Goal: Task Accomplishment & Management: Manage account settings

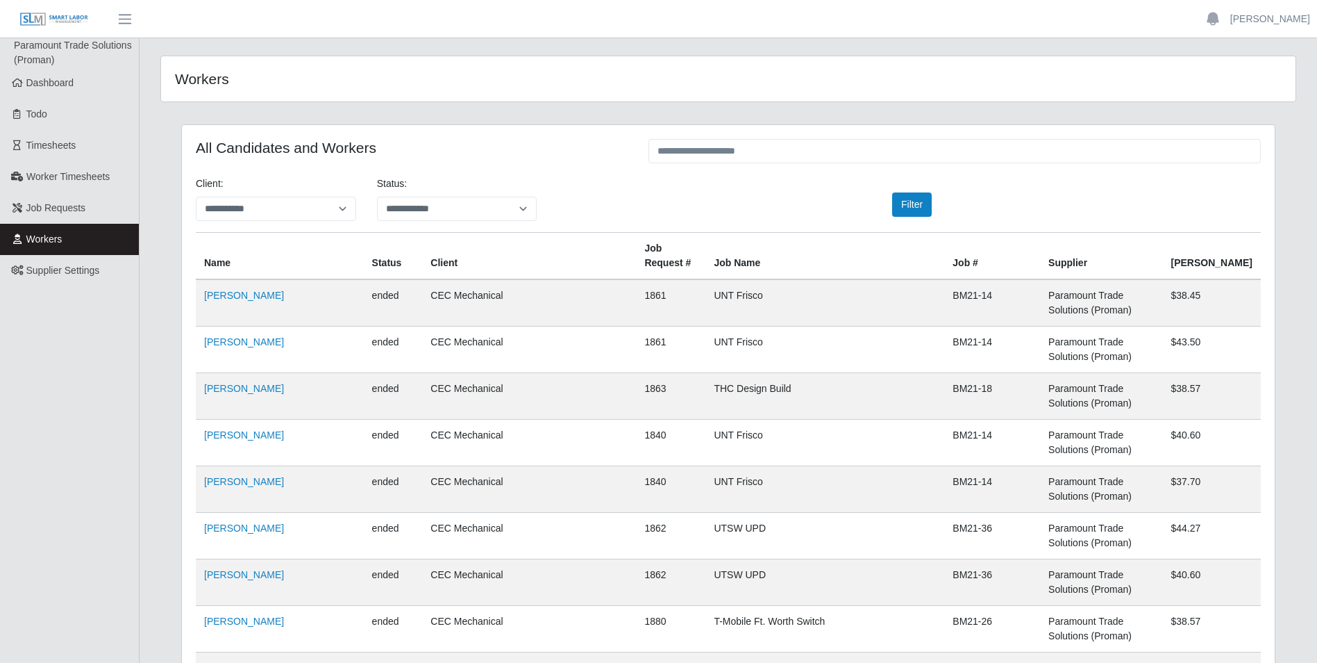
click at [714, 256] on th "Job Name" at bounding box center [825, 256] width 239 height 47
click at [73, 82] on span "Dashboard" at bounding box center [50, 82] width 48 height 11
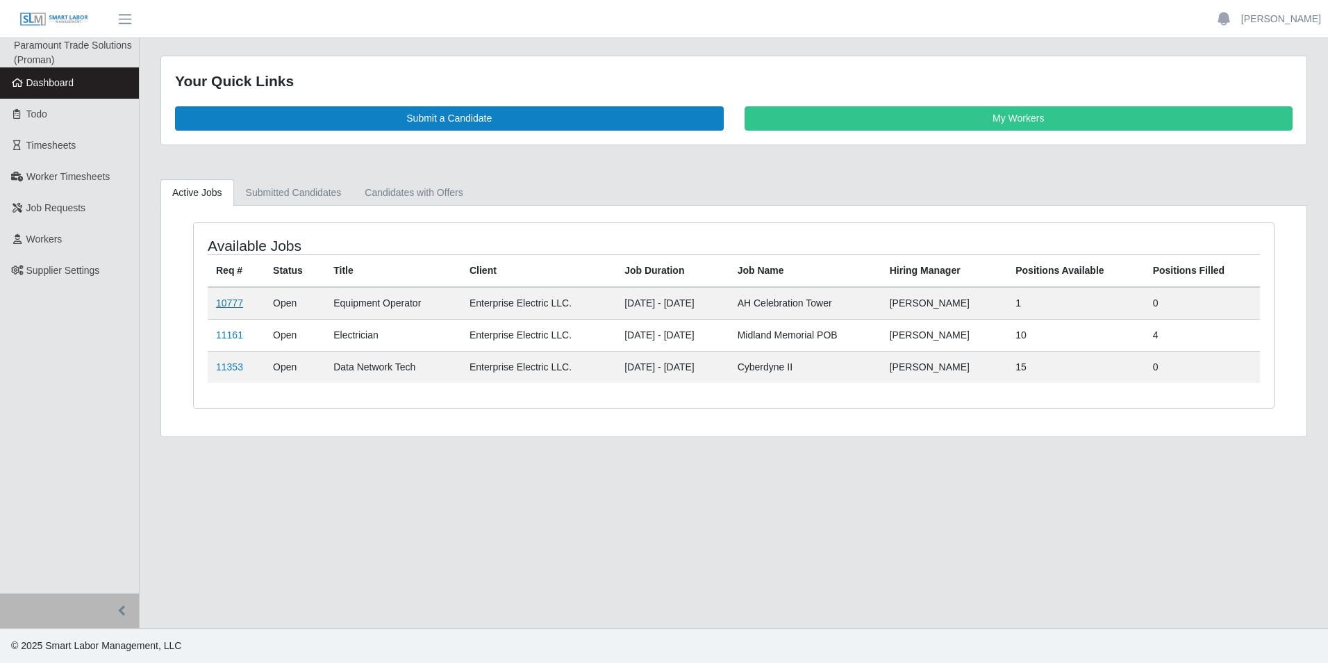
click at [222, 306] on link "10777" at bounding box center [229, 302] width 27 height 11
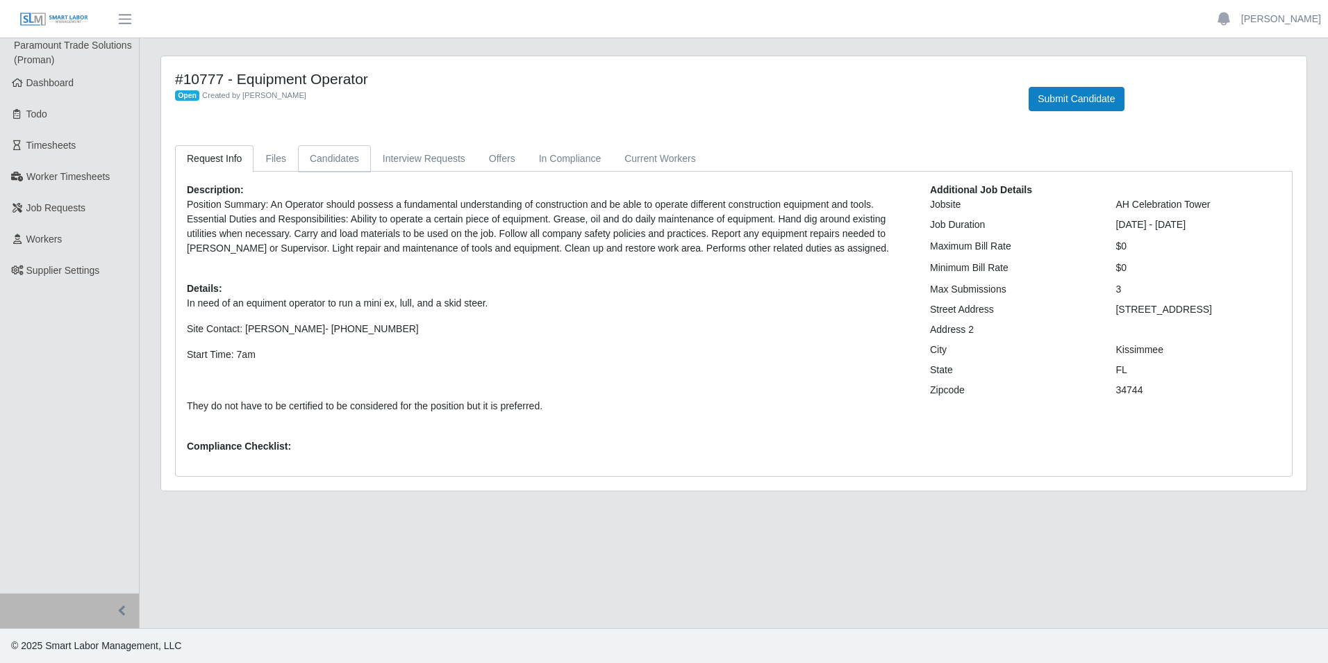
click at [346, 156] on link "Candidates" at bounding box center [334, 158] width 73 height 27
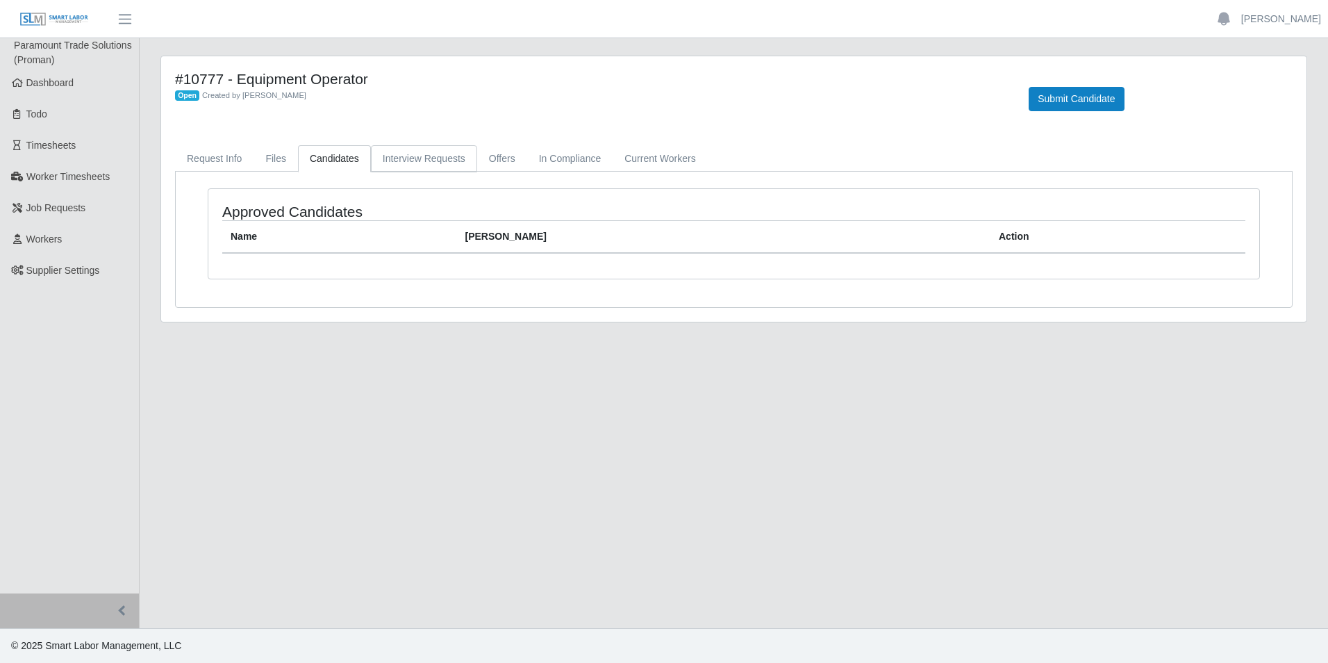
click at [415, 163] on link "Interview Requests" at bounding box center [424, 158] width 106 height 27
click at [490, 161] on link "Offers" at bounding box center [502, 158] width 50 height 27
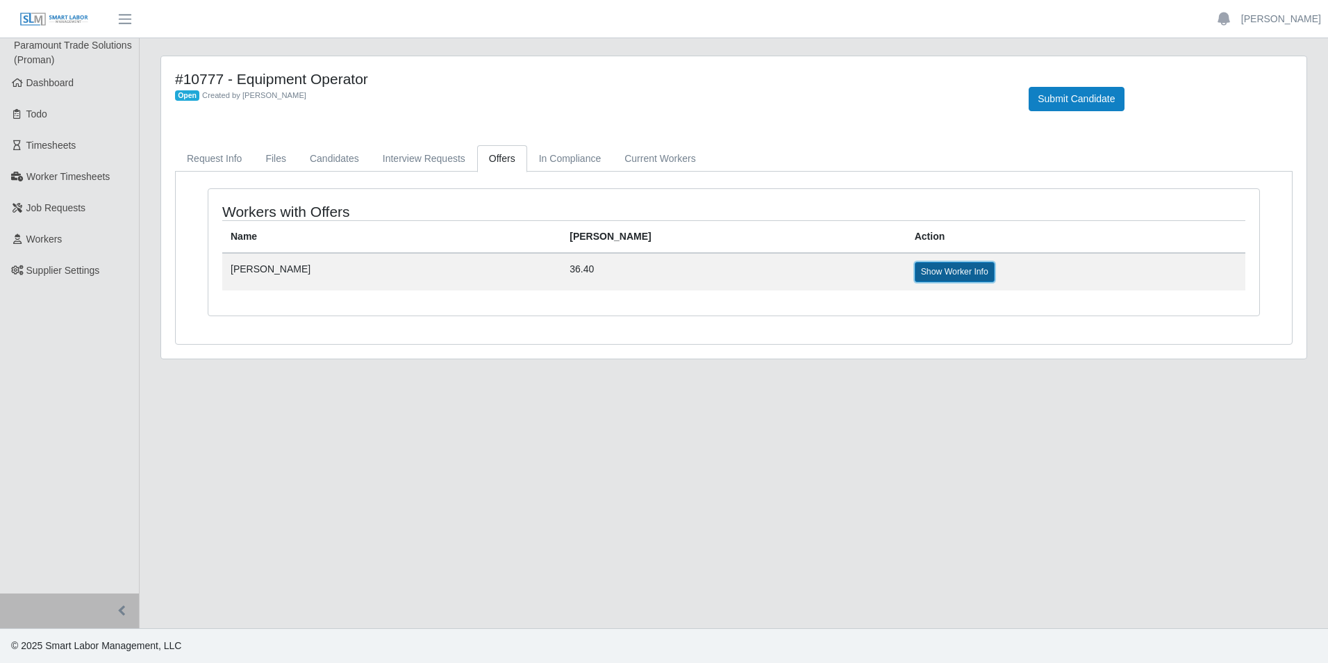
click at [915, 268] on link "Show Worker Info" at bounding box center [955, 271] width 80 height 19
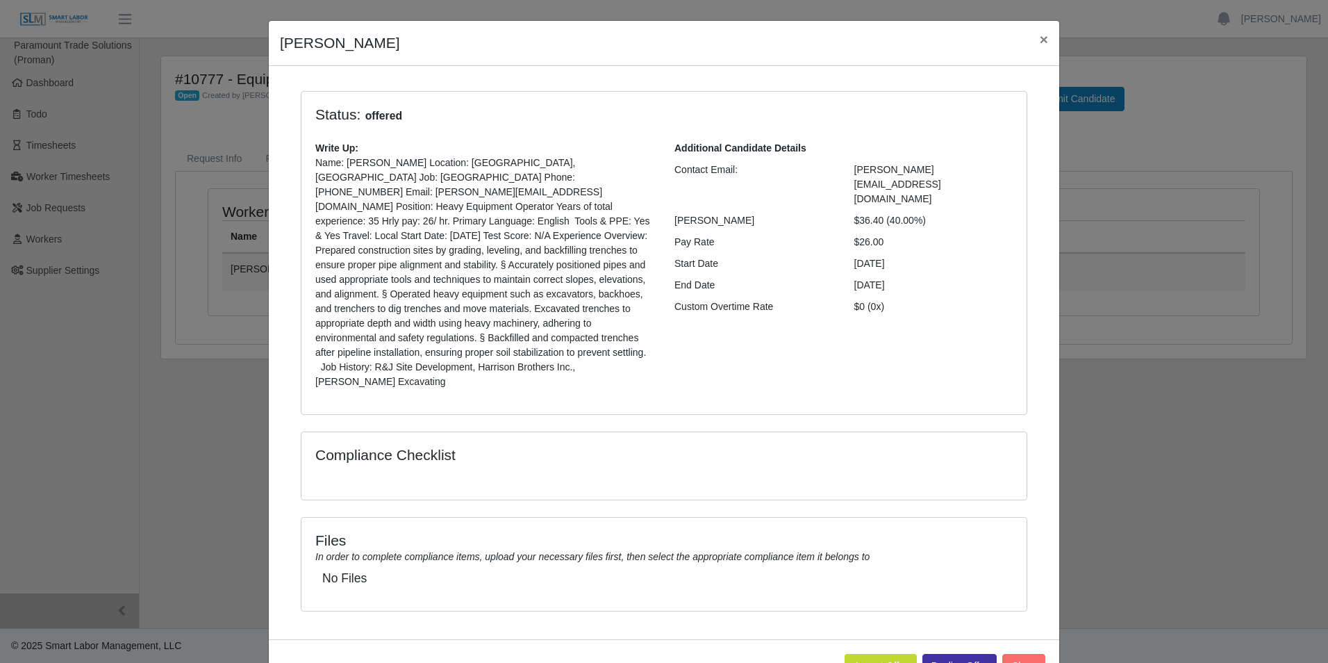
scroll to position [49, 0]
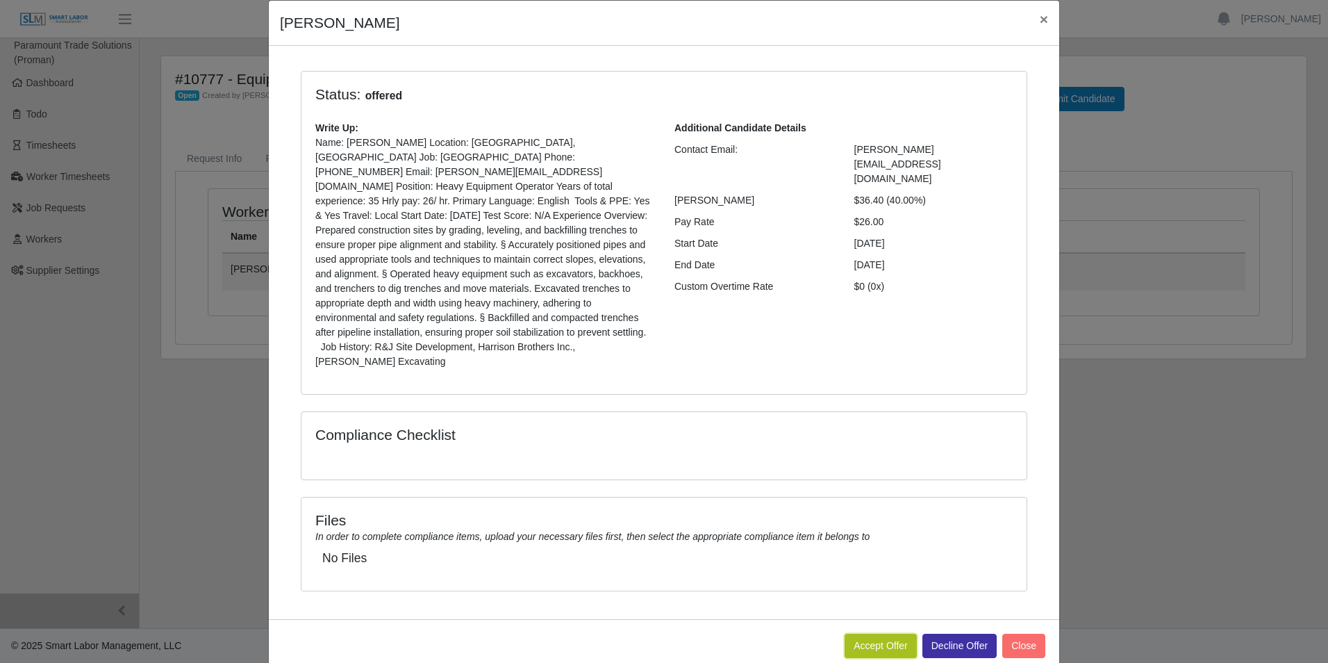
click at [875, 633] on button "Accept Offer" at bounding box center [881, 645] width 72 height 24
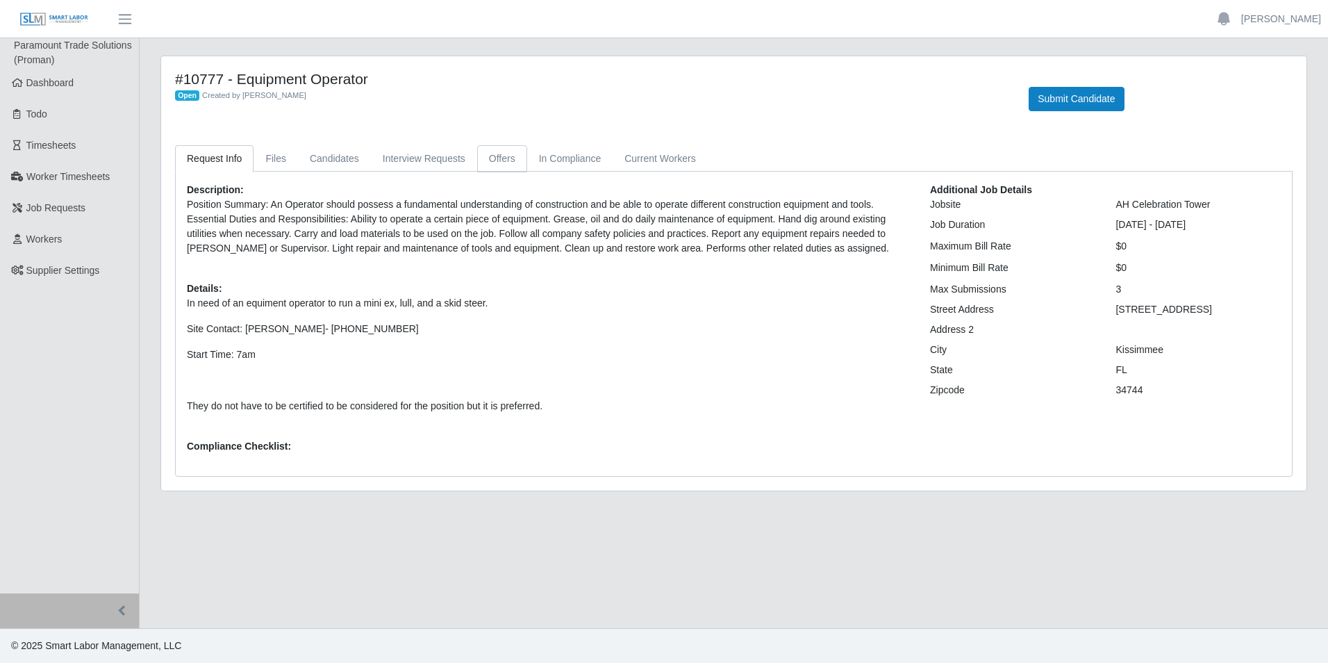
click at [501, 167] on link "Offers" at bounding box center [502, 158] width 50 height 27
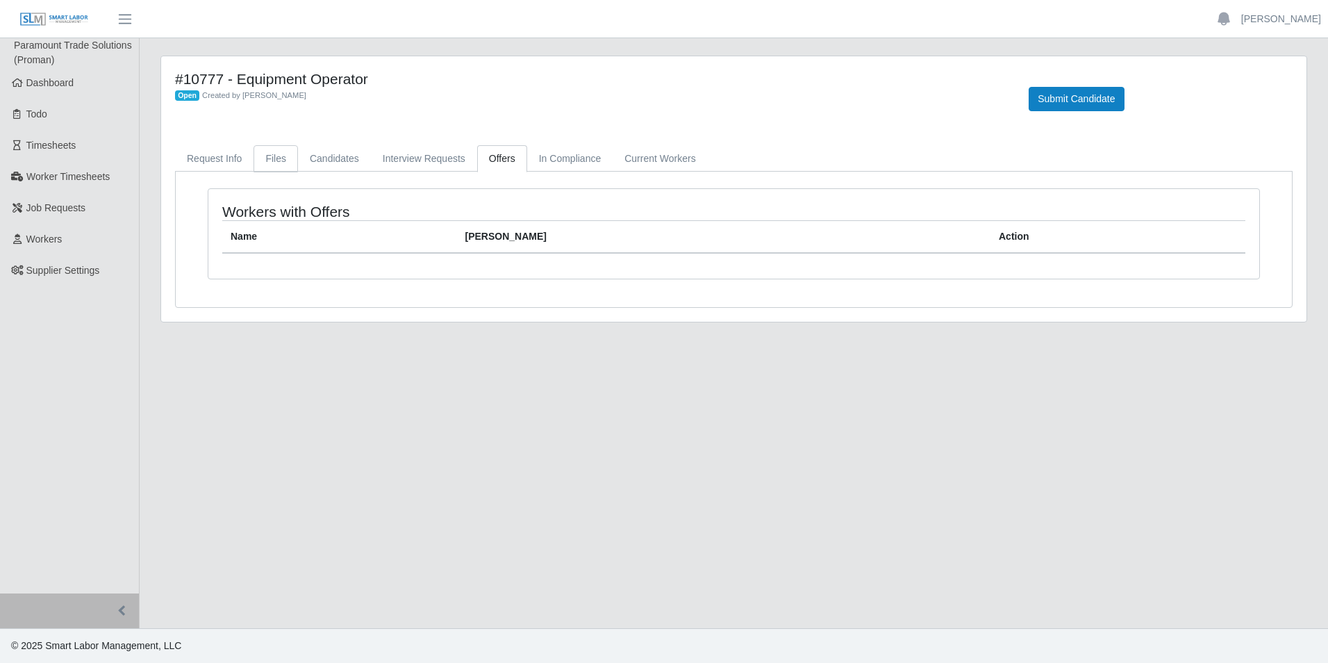
click at [275, 157] on link "Files" at bounding box center [275, 158] width 44 height 27
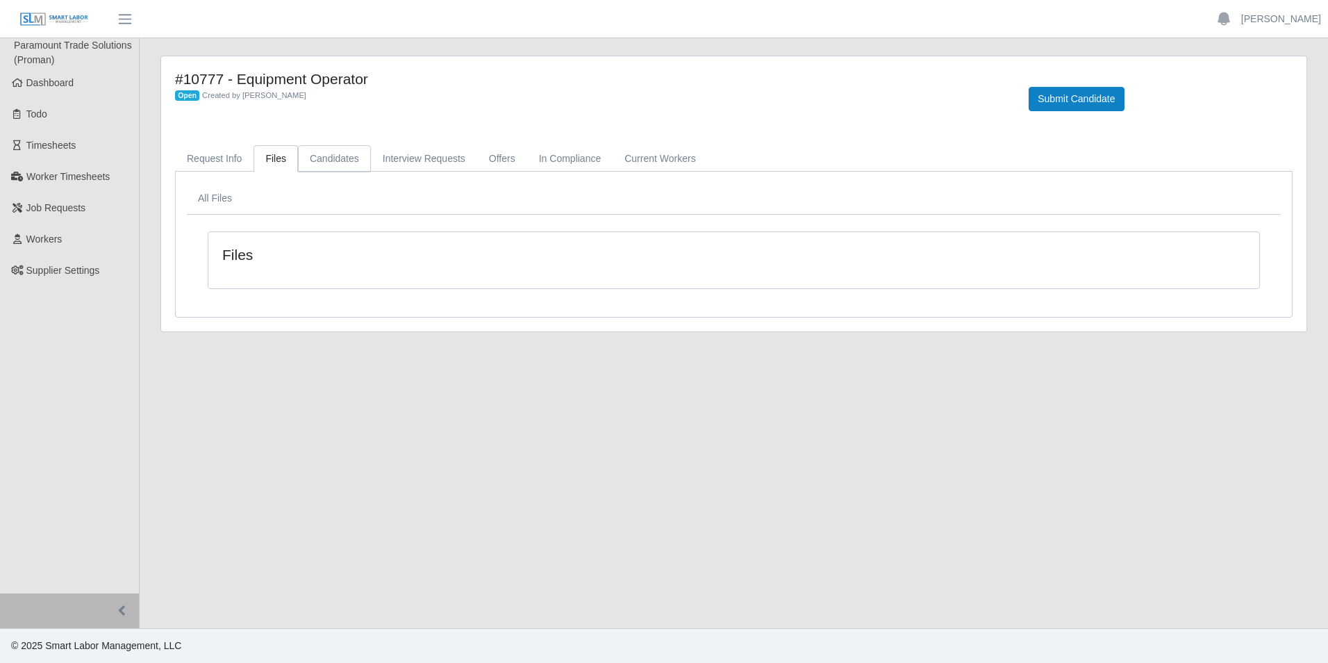
click at [338, 156] on link "Candidates" at bounding box center [334, 158] width 73 height 27
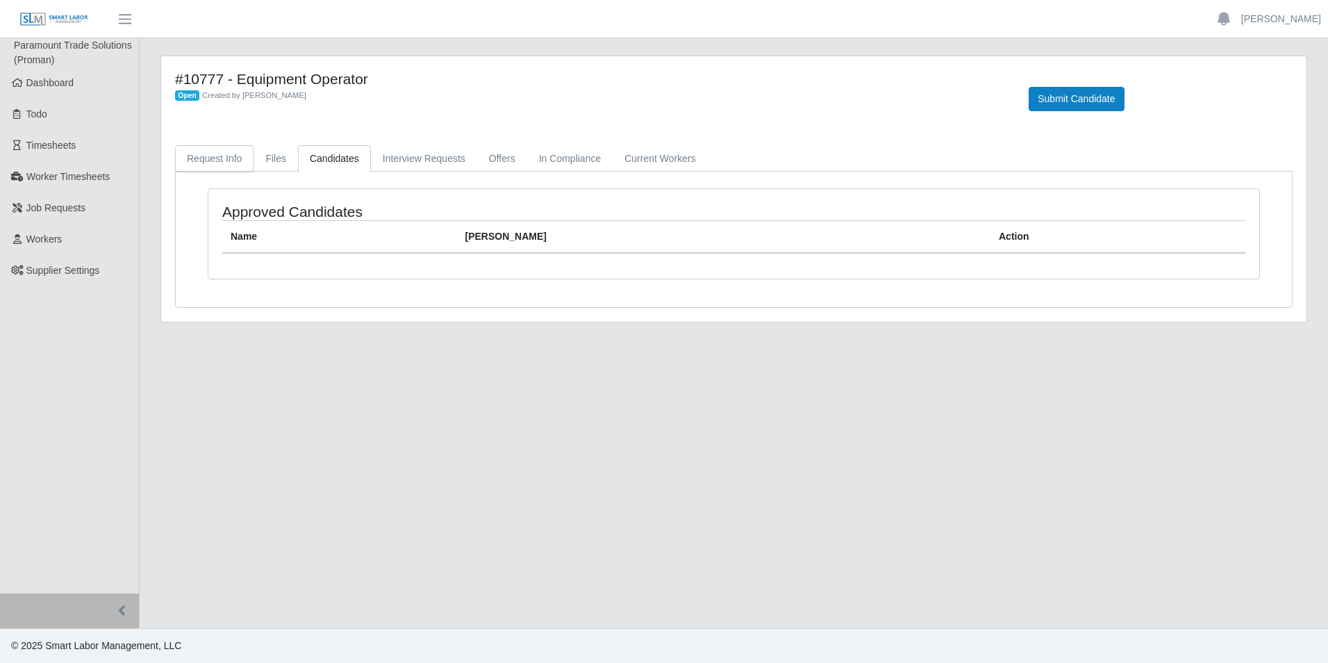
click at [240, 160] on link "Request Info" at bounding box center [214, 158] width 78 height 27
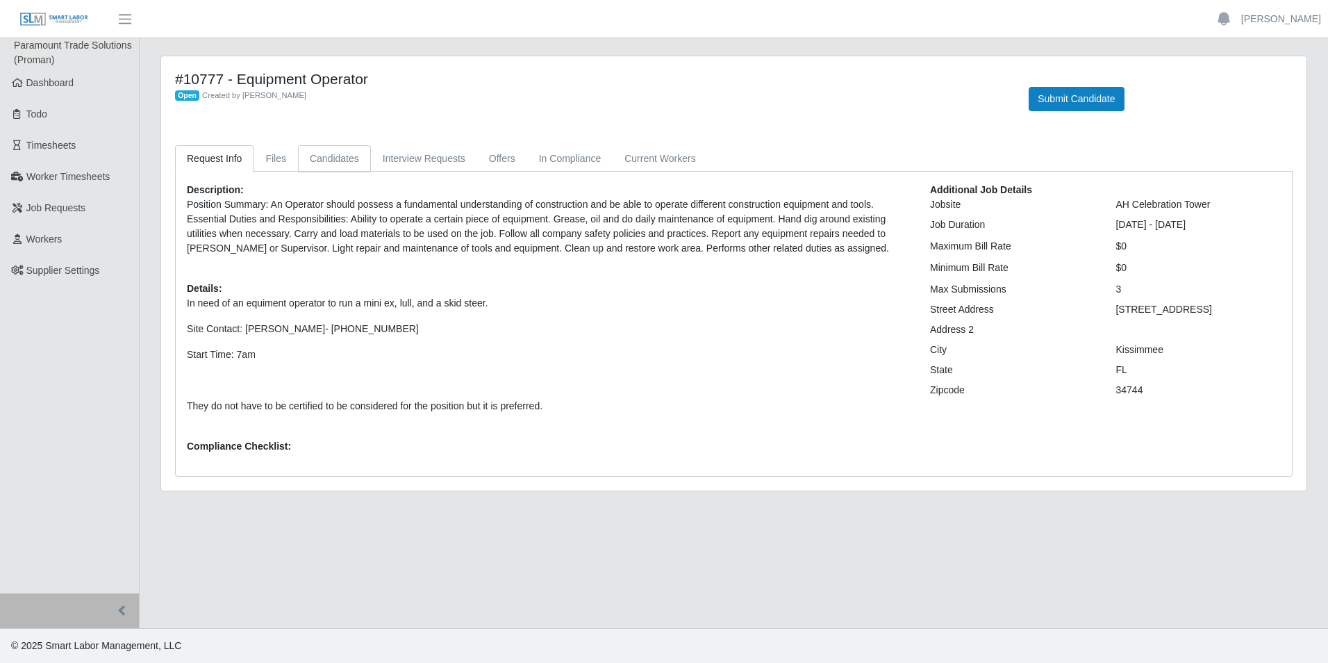
click at [349, 163] on link "Candidates" at bounding box center [334, 158] width 73 height 27
click at [316, 158] on link "Candidates" at bounding box center [334, 158] width 73 height 27
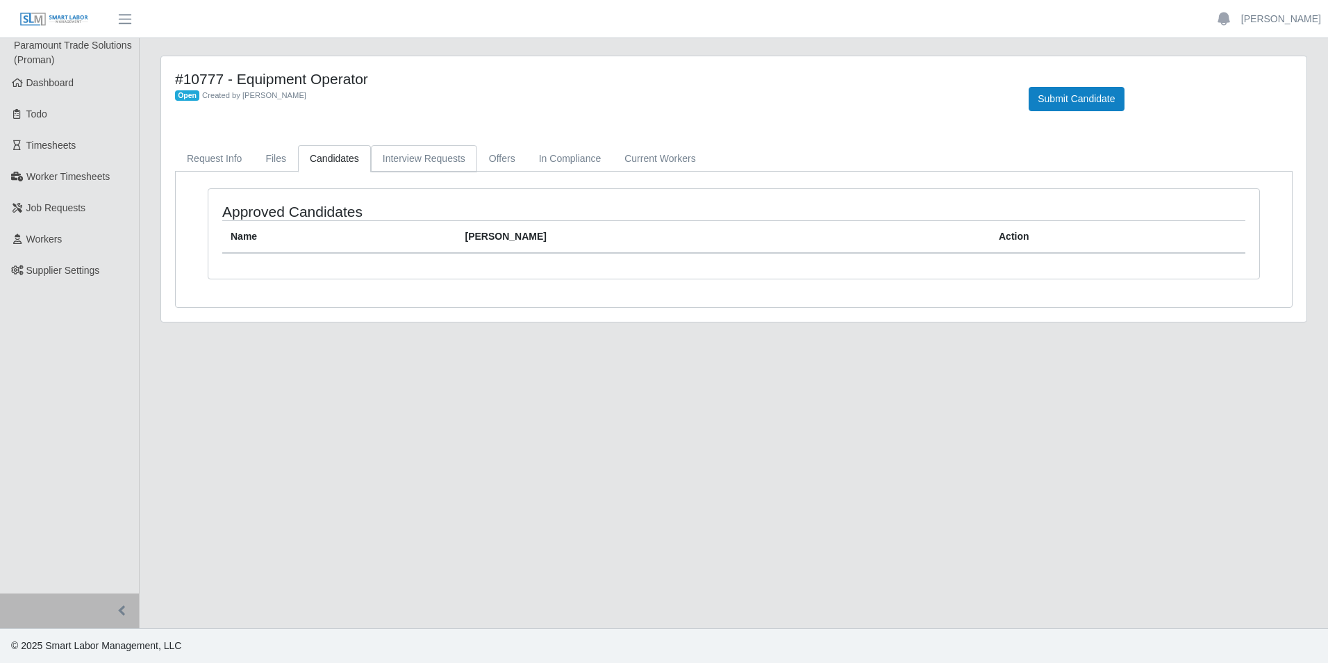
click at [431, 157] on link "Interview Requests" at bounding box center [424, 158] width 106 height 27
click at [564, 153] on link "In Compliance" at bounding box center [570, 158] width 86 height 27
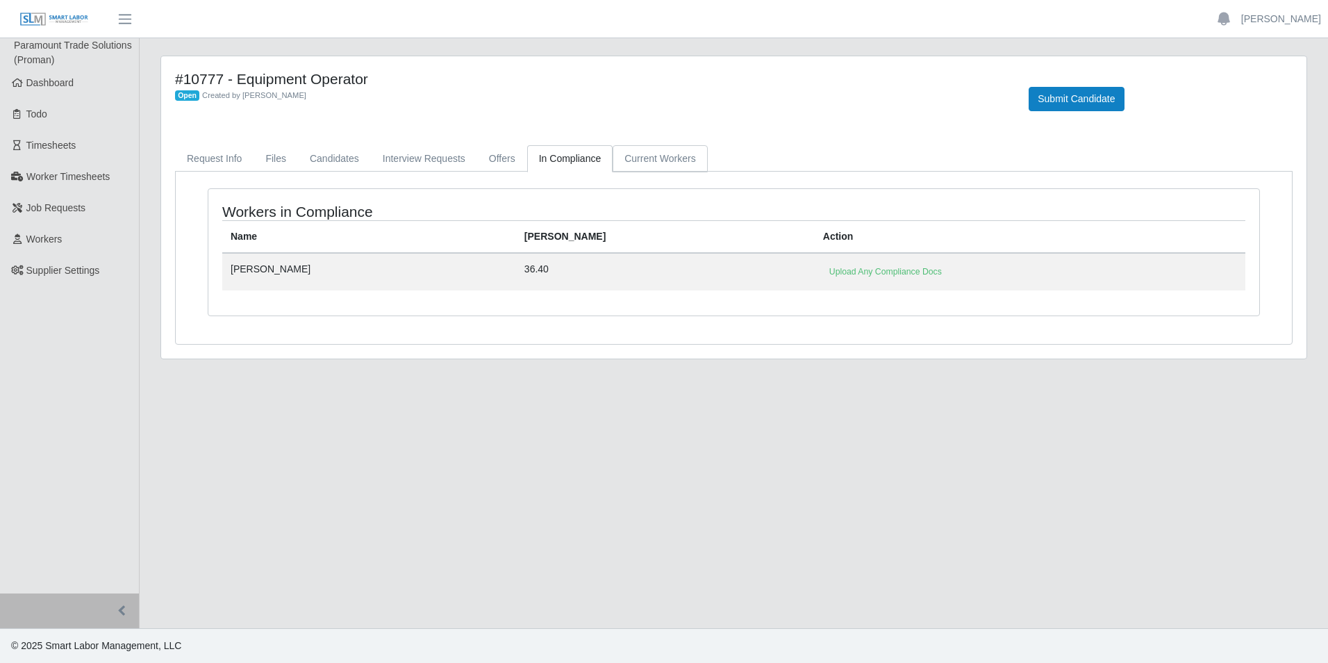
click at [654, 157] on link "Current Workers" at bounding box center [660, 158] width 94 height 27
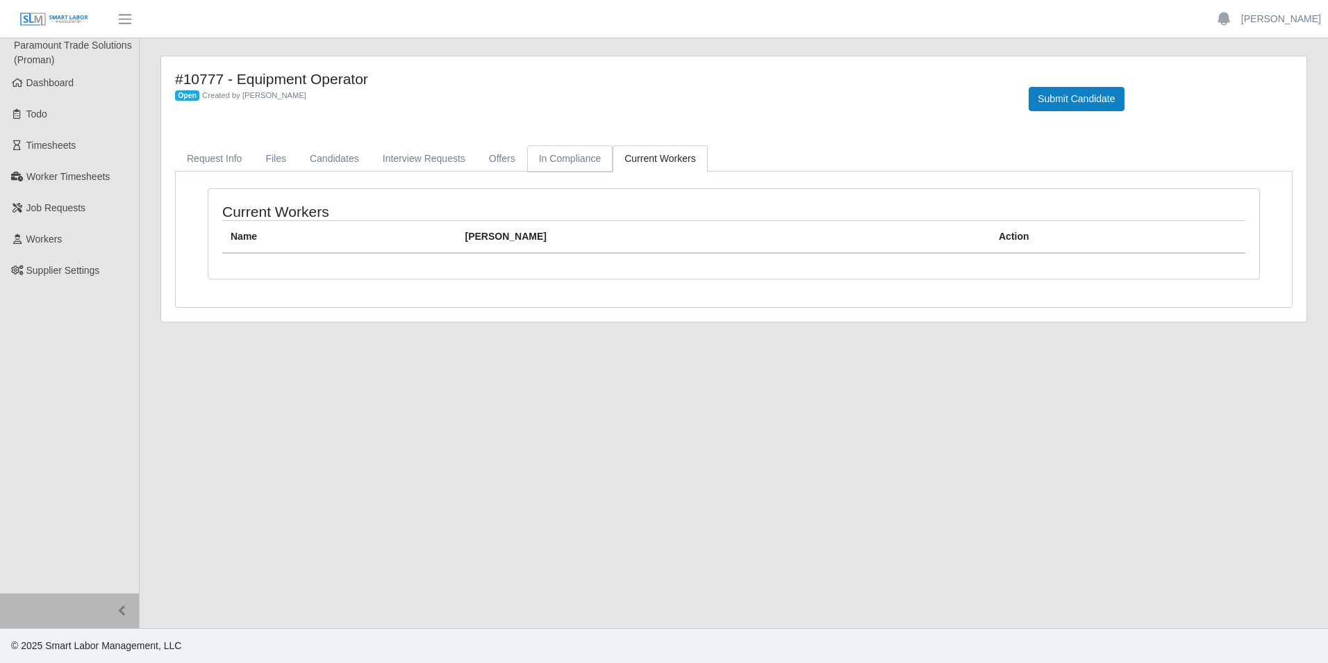
click at [582, 160] on link "In Compliance" at bounding box center [570, 158] width 86 height 27
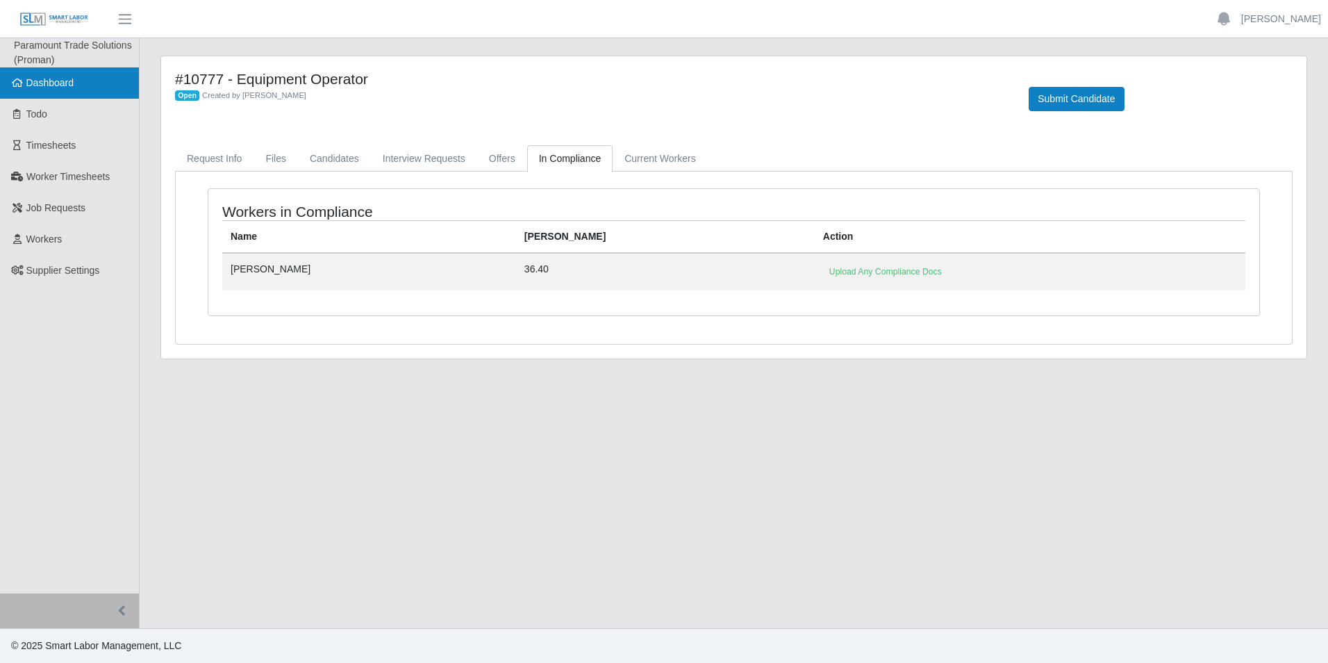
click at [47, 86] on span "Dashboard" at bounding box center [50, 82] width 48 height 11
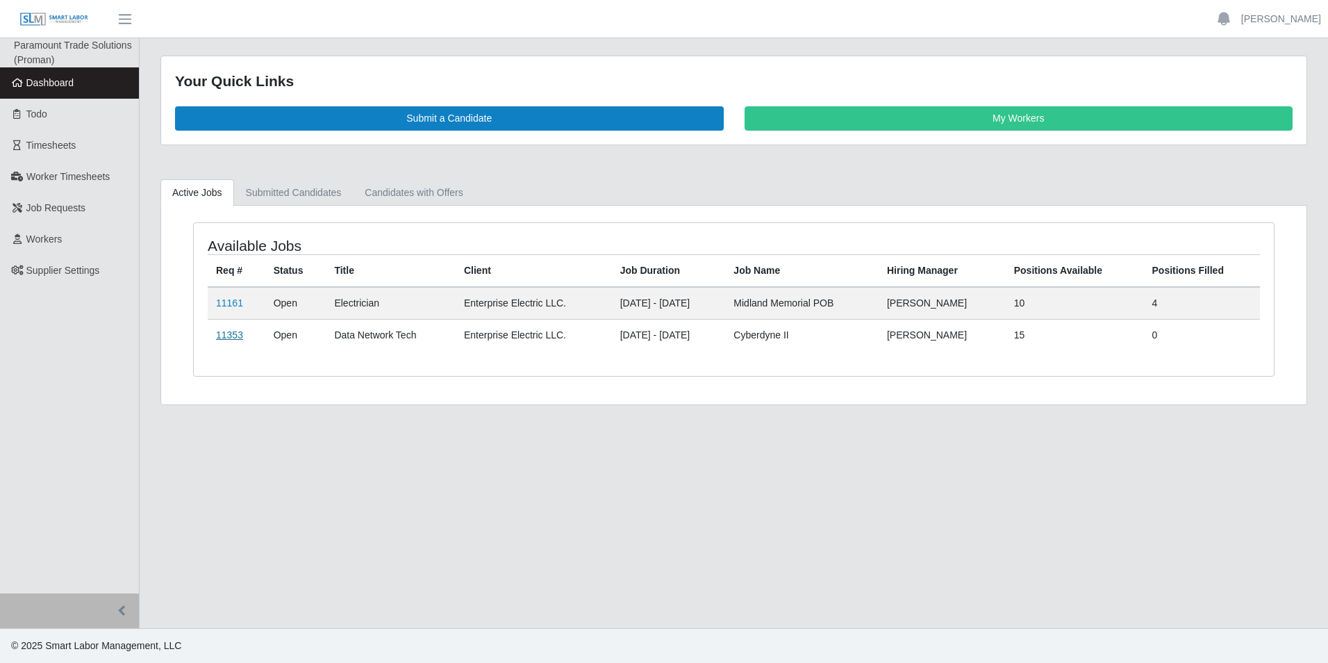
click at [232, 332] on link "11353" at bounding box center [229, 334] width 27 height 11
